Goal: Find specific page/section: Find specific page/section

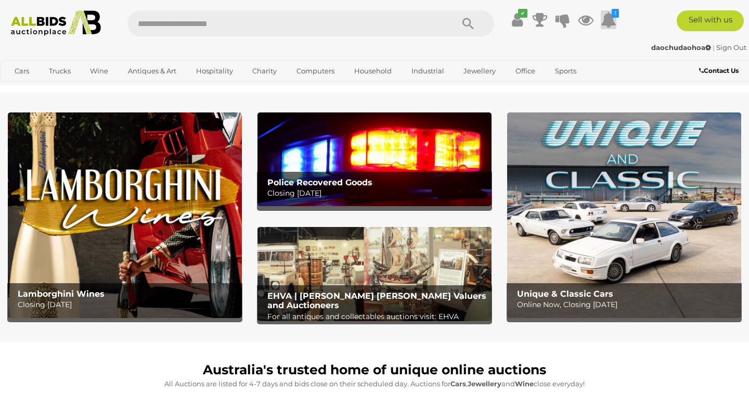
click at [608, 22] on icon at bounding box center [609, 19] width 16 height 19
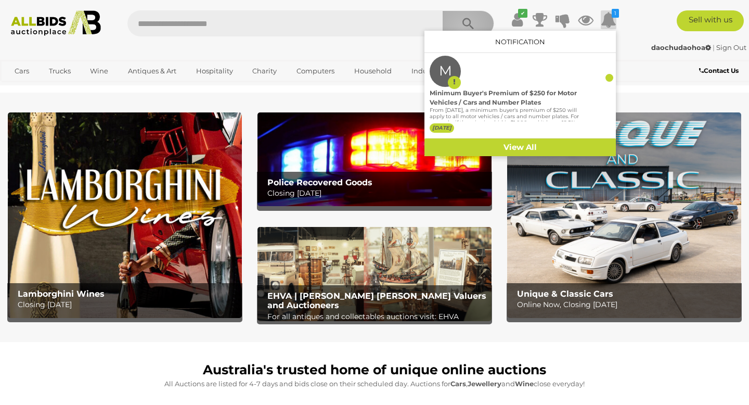
click at [463, 27] on icon "Search" at bounding box center [468, 24] width 11 height 16
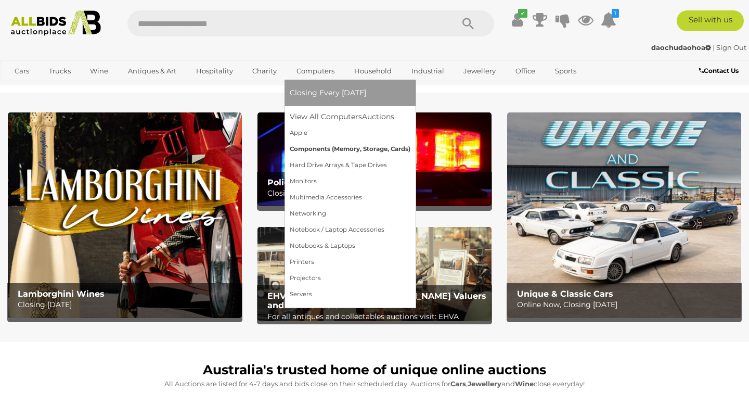
click at [334, 148] on link "Components (Memory, Storage, Cards)" at bounding box center [350, 149] width 121 height 16
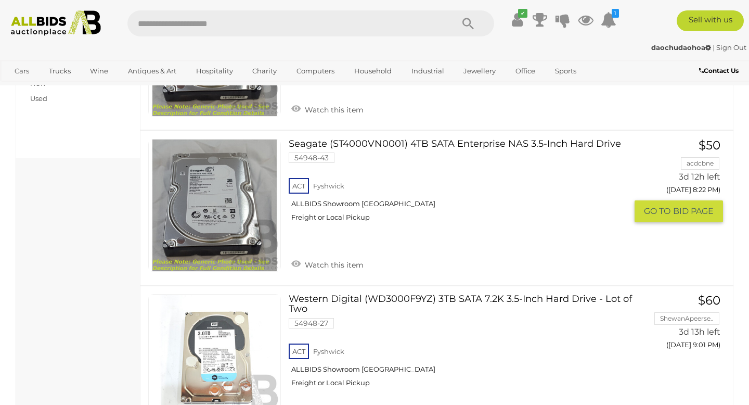
scroll to position [446, 0]
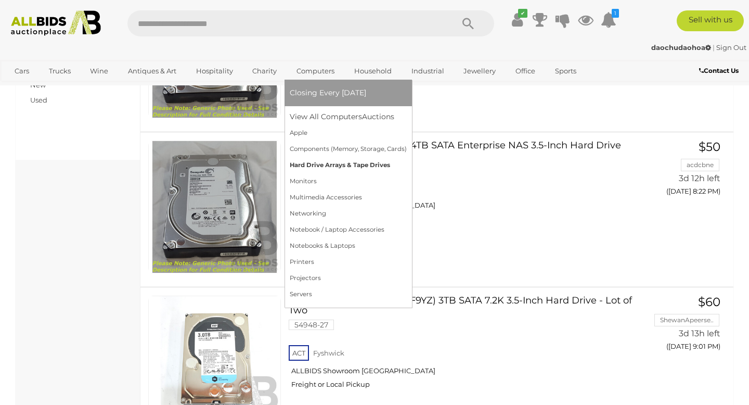
click at [354, 168] on link "Hard Drive Arrays & Tape Drives" at bounding box center [348, 165] width 117 height 16
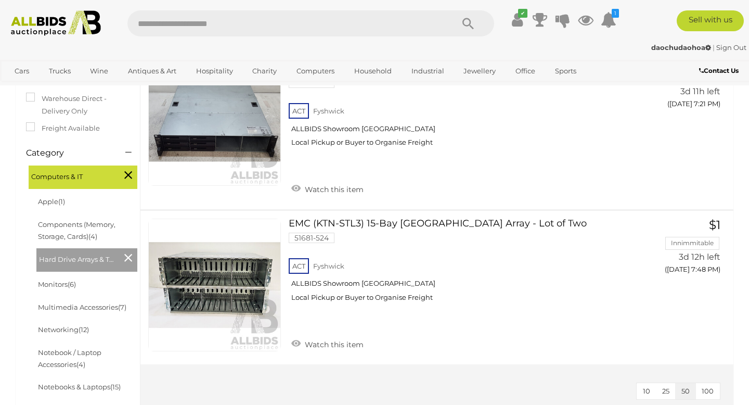
scroll to position [214, 0]
